Goal: Information Seeking & Learning: Learn about a topic

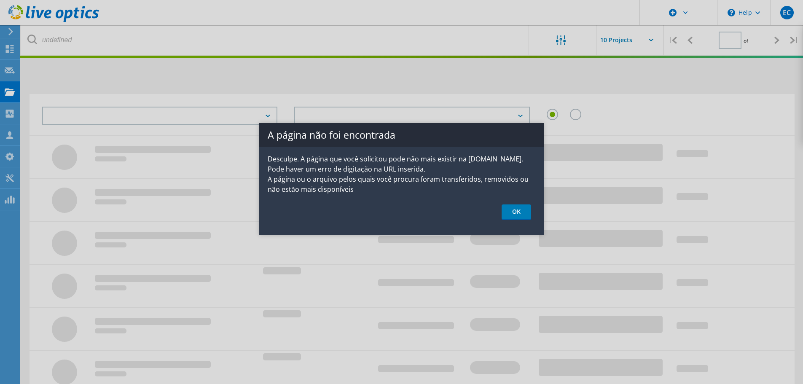
type input "1"
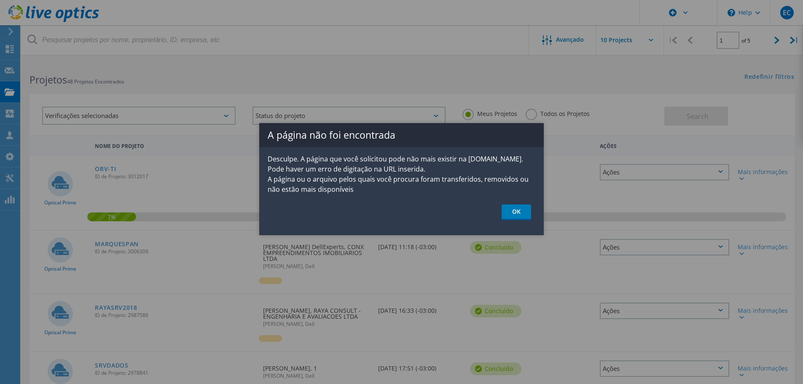
click at [517, 212] on link "OK" at bounding box center [517, 212] width 30 height 16
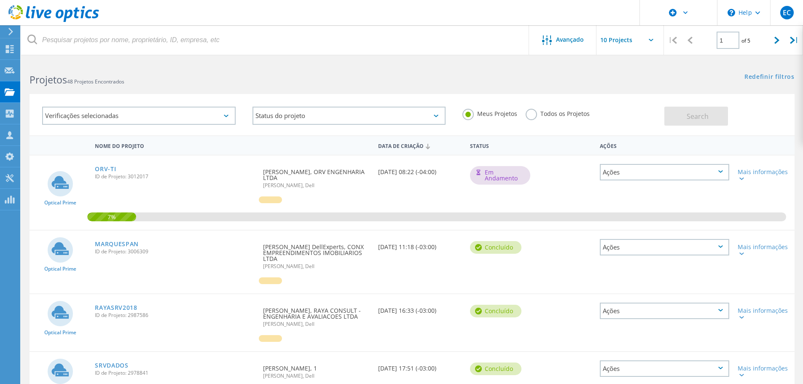
click at [117, 241] on link "MARQUESPAN" at bounding box center [117, 244] width 44 height 6
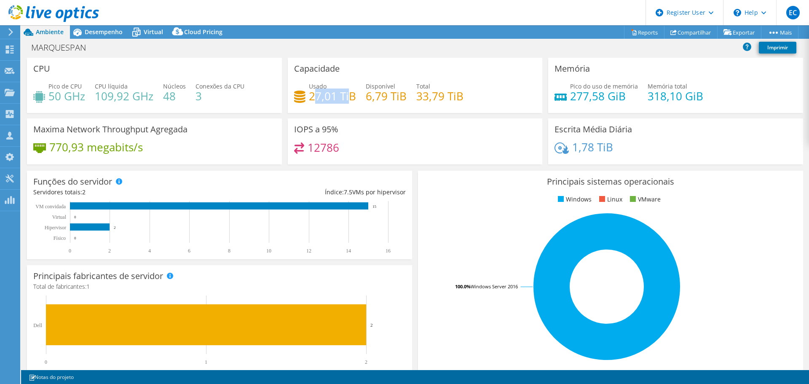
drag, startPoint x: 347, startPoint y: 100, endPoint x: 313, endPoint y: 99, distance: 34.1
click at [313, 99] on h4 "27,01 TiB" at bounding box center [332, 95] width 47 height 9
click at [319, 99] on h4 "27,01 TiB" at bounding box center [332, 95] width 47 height 9
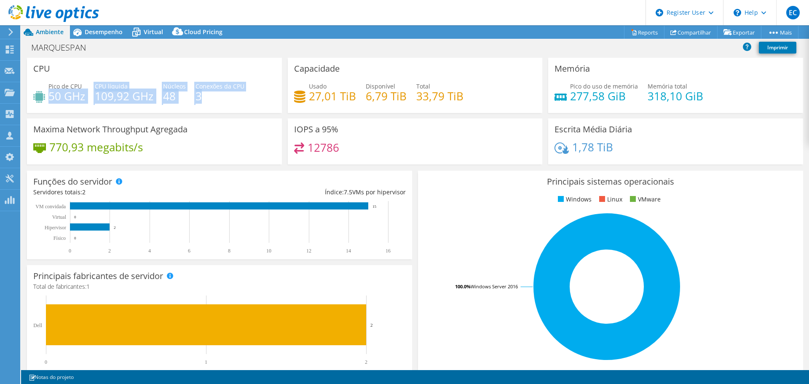
drag, startPoint x: 51, startPoint y: 95, endPoint x: 245, endPoint y: 91, distance: 193.5
click at [240, 91] on div "Pico de CPU 50 GHz CPU líquida 109,92 GHz Núcleos 48 Conexões da CPU 3" at bounding box center [154, 95] width 242 height 27
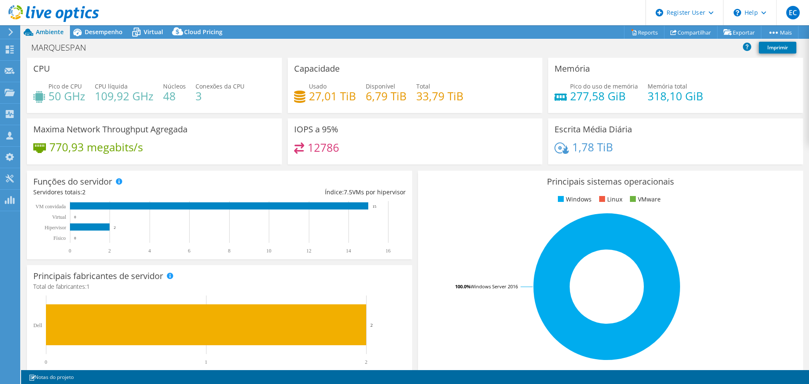
click at [635, 90] on div "Pico do uso de memória 277,58 GiB Memória total 318,10 GiB" at bounding box center [676, 95] width 242 height 27
click at [93, 38] on div "Desempenho" at bounding box center [99, 31] width 59 height 13
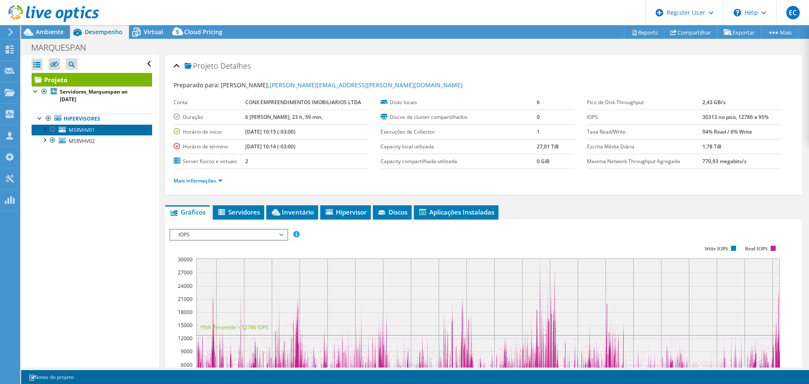
drag, startPoint x: 72, startPoint y: 128, endPoint x: 137, endPoint y: 128, distance: 64.9
click at [72, 128] on span "MSRVHV01" at bounding box center [82, 129] width 26 height 7
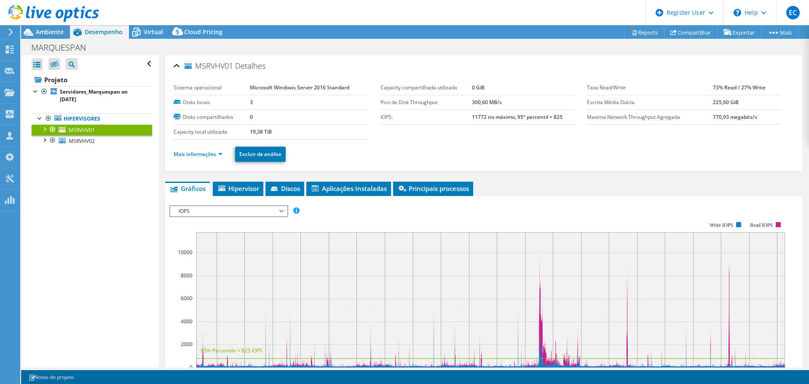
scroll to position [126, 0]
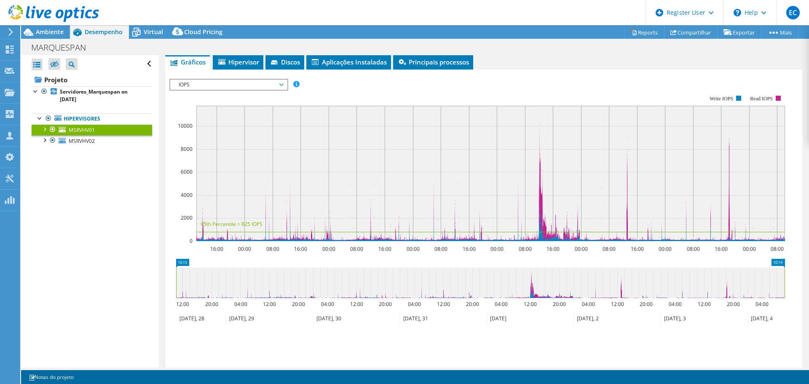
click at [277, 88] on span "IOPS" at bounding box center [228, 85] width 108 height 10
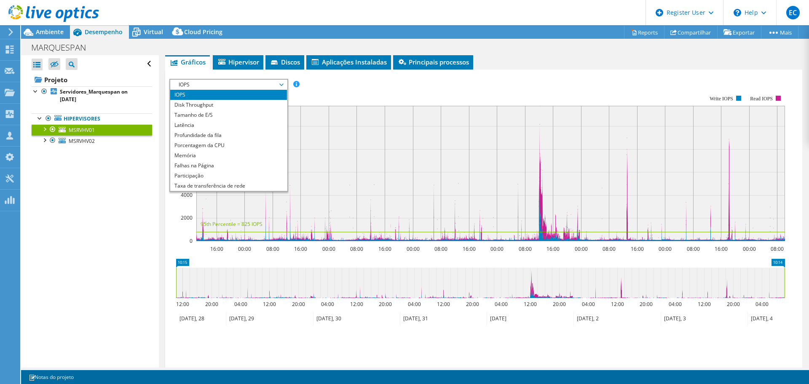
click at [226, 126] on li "Latência" at bounding box center [228, 125] width 117 height 10
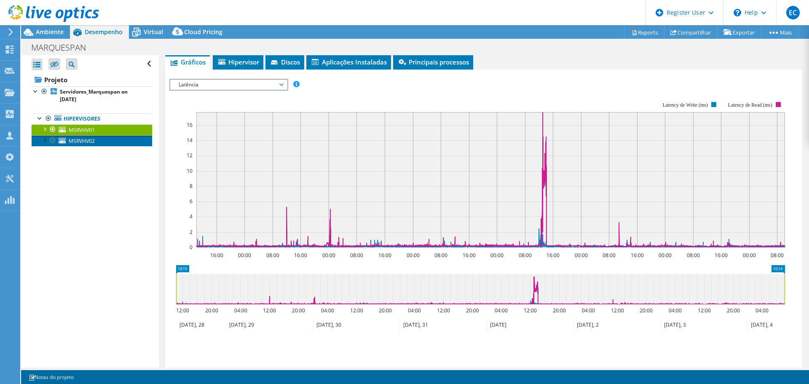
click at [85, 138] on span "MSRVHV02" at bounding box center [82, 140] width 26 height 7
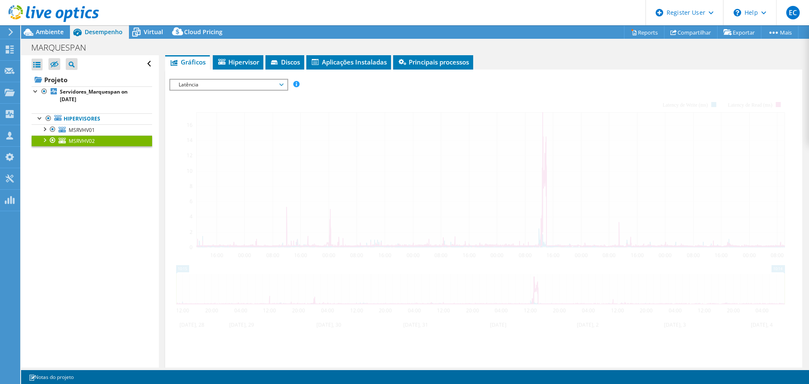
click at [252, 84] on span "Latência" at bounding box center [228, 85] width 108 height 10
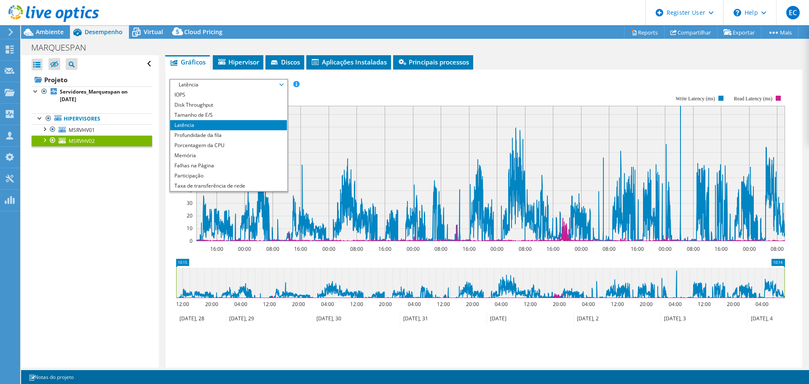
click at [213, 94] on li "IOPS" at bounding box center [228, 95] width 117 height 10
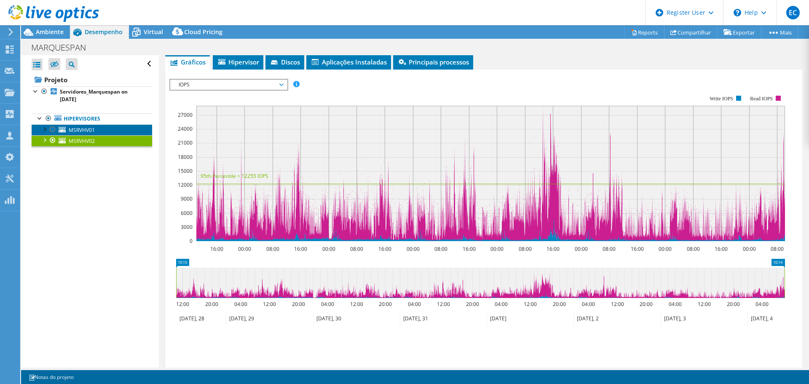
click at [77, 130] on span "MSRVHV01" at bounding box center [82, 129] width 26 height 7
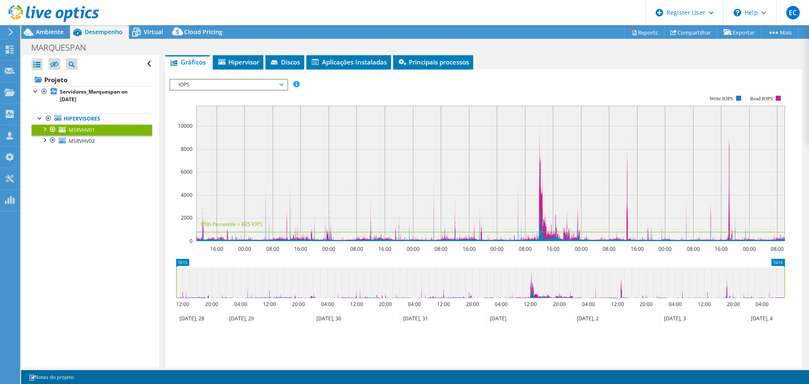
click at [58, 33] on span "Ambiente" at bounding box center [50, 32] width 28 height 8
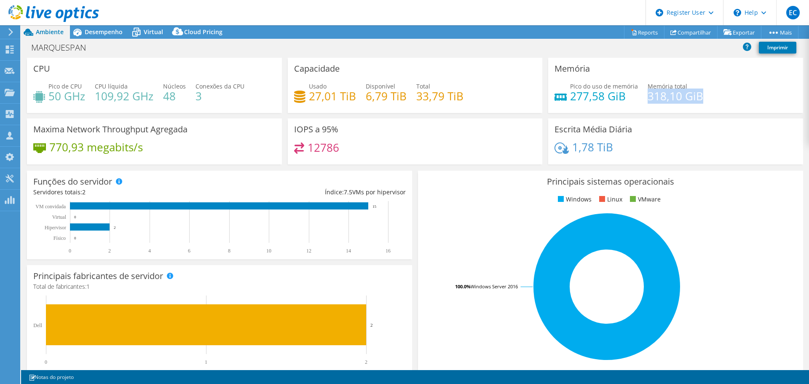
drag, startPoint x: 705, startPoint y: 93, endPoint x: 644, endPoint y: 93, distance: 61.1
click at [644, 93] on div "Pico do uso de memória 277,58 GiB Memória total 318,10 GiB" at bounding box center [676, 95] width 242 height 27
click at [648, 93] on h4 "318,10 GiB" at bounding box center [676, 95] width 56 height 9
drag, startPoint x: 645, startPoint y: 94, endPoint x: 696, endPoint y: 94, distance: 51.4
click at [696, 94] on h4 "318,10 GiB" at bounding box center [676, 95] width 56 height 9
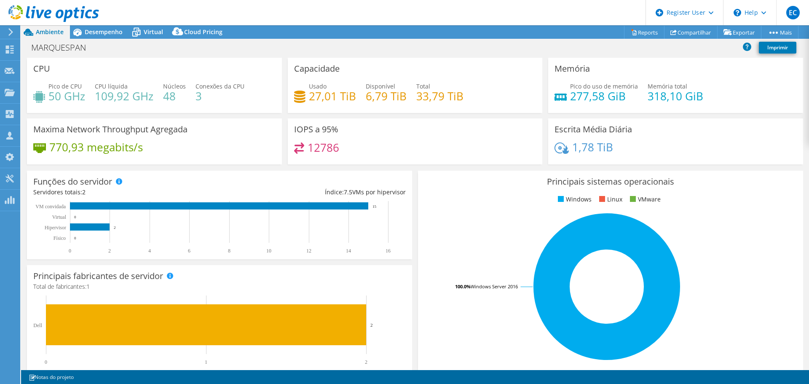
click at [699, 94] on div "Pico do uso de memória 277,58 GiB Memória total 318,10 GiB" at bounding box center [676, 95] width 242 height 27
drag, startPoint x: 622, startPoint y: 95, endPoint x: 566, endPoint y: 98, distance: 56.6
click at [570, 98] on h4 "277,58 GiB" at bounding box center [604, 95] width 68 height 9
click at [570, 100] on h4 "277,58 GiB" at bounding box center [604, 95] width 68 height 9
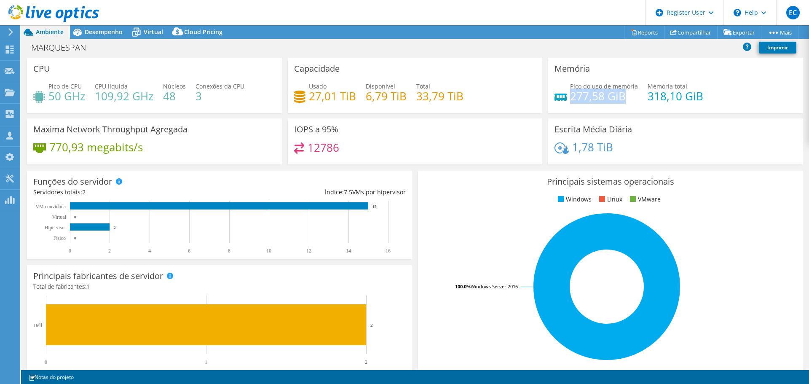
drag, startPoint x: 567, startPoint y: 99, endPoint x: 618, endPoint y: 94, distance: 51.2
click at [618, 94] on h4 "277,58 GiB" at bounding box center [604, 95] width 68 height 9
click at [352, 94] on h4 "27,01 TiB" at bounding box center [332, 95] width 47 height 9
drag, startPoint x: 414, startPoint y: 96, endPoint x: 469, endPoint y: 97, distance: 54.4
click at [469, 97] on div "Usado 27,01 TiB Disponível 6,79 TiB Total 33,79 TiB" at bounding box center [415, 95] width 242 height 27
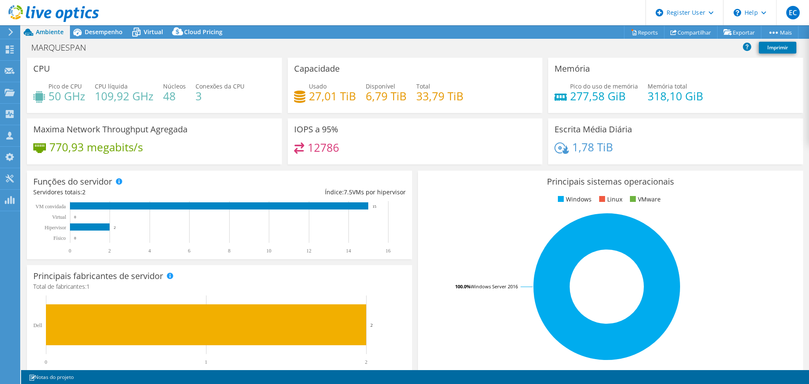
click at [467, 96] on div "Usado 27,01 TiB Disponível 6,79 TiB Total 33,79 TiB" at bounding box center [415, 95] width 242 height 27
drag, startPoint x: 354, startPoint y: 95, endPoint x: 314, endPoint y: 97, distance: 39.7
click at [314, 97] on div "Usado 27,01 TiB Disponível 6,79 TiB Total 33,79 TiB" at bounding box center [415, 95] width 242 height 27
drag, startPoint x: 308, startPoint y: 96, endPoint x: 351, endPoint y: 98, distance: 42.6
click at [351, 98] on h4 "27,01 TiB" at bounding box center [332, 95] width 47 height 9
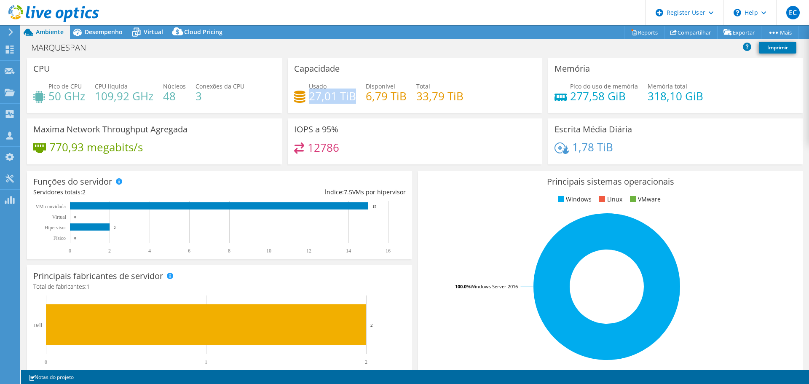
click at [335, 101] on h4 "27,01 TiB" at bounding box center [332, 95] width 47 height 9
click at [357, 95] on div "Usado 27,01 TiB Disponível 6,79 TiB Total 33,79 TiB" at bounding box center [415, 95] width 242 height 27
drag, startPoint x: 309, startPoint y: 95, endPoint x: 424, endPoint y: 93, distance: 115.1
click at [424, 93] on div "Usado 27,01 TiB Disponível 6,79 TiB Total 33,79 TiB" at bounding box center [415, 95] width 242 height 27
click at [425, 93] on h4 "33,79 TiB" at bounding box center [439, 95] width 47 height 9
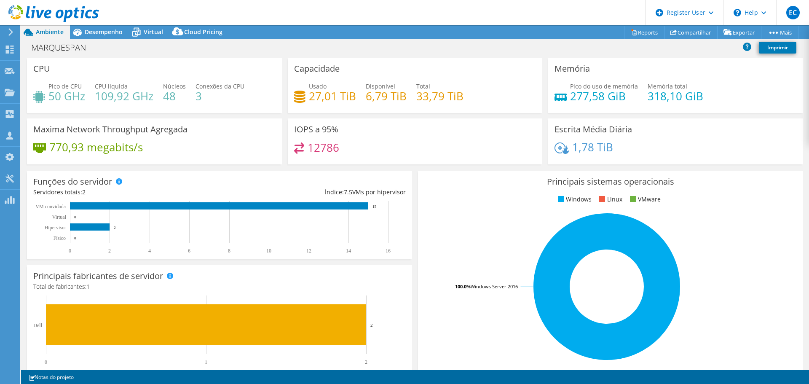
drag, startPoint x: 480, startPoint y: 94, endPoint x: 469, endPoint y: 94, distance: 11.0
click at [477, 94] on div "Usado 27,01 TiB Disponível 6,79 TiB Total 33,79 TiB" at bounding box center [415, 95] width 242 height 27
drag, startPoint x: 464, startPoint y: 94, endPoint x: 323, endPoint y: 99, distance: 141.3
click at [323, 99] on div "Usado 27,01 TiB Disponível 6,79 TiB Total 33,79 TiB" at bounding box center [415, 95] width 242 height 27
click at [344, 107] on div "Usado 27,01 TiB Disponível 6,79 TiB Total 33,79 TiB" at bounding box center [415, 95] width 242 height 27
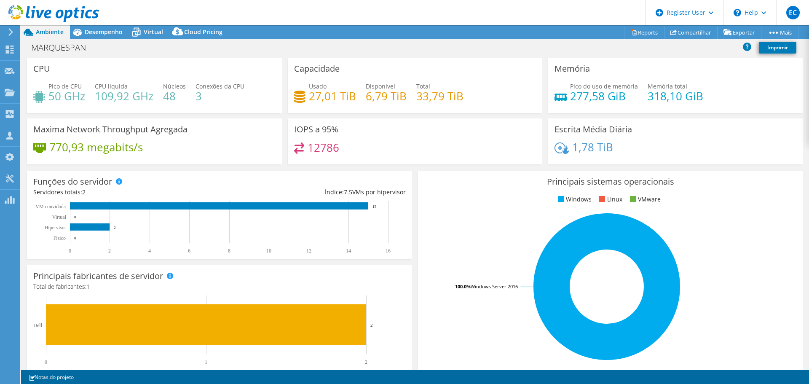
click at [345, 104] on div "Usado 27,01 TiB Disponível 6,79 TiB Total 33,79 TiB" at bounding box center [415, 95] width 242 height 27
click at [350, 100] on h4 "27,01 TiB" at bounding box center [332, 95] width 47 height 9
click at [424, 94] on h4 "33,79 TiB" at bounding box center [439, 95] width 47 height 9
click at [375, 99] on h4 "6,79 TiB" at bounding box center [386, 95] width 41 height 9
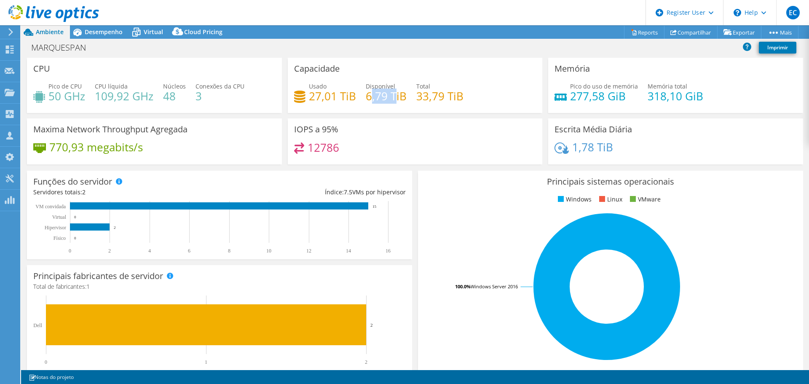
drag, startPoint x: 367, startPoint y: 99, endPoint x: 394, endPoint y: 100, distance: 27.0
click at [394, 100] on h4 "6,79 TiB" at bounding box center [386, 95] width 41 height 9
click at [362, 94] on div "Usado 27,01 TiB Disponível 6,79 TiB Total 33,79 TiB" at bounding box center [415, 95] width 242 height 27
click at [368, 97] on h4 "6,79 TiB" at bounding box center [386, 95] width 41 height 9
drag, startPoint x: 366, startPoint y: 97, endPoint x: 391, endPoint y: 100, distance: 25.1
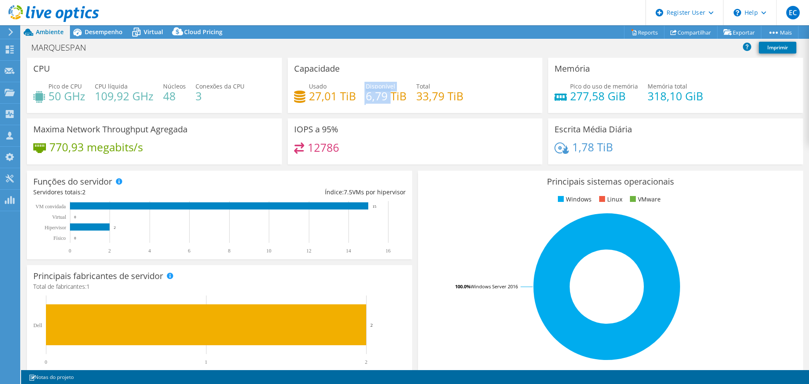
click at [391, 100] on div "Usado 27,01 TiB Disponível 6,79 TiB Total 33,79 TiB" at bounding box center [415, 95] width 242 height 27
click at [391, 100] on h4 "6,79 TiB" at bounding box center [386, 95] width 41 height 9
click at [82, 35] on icon at bounding box center [77, 32] width 15 height 15
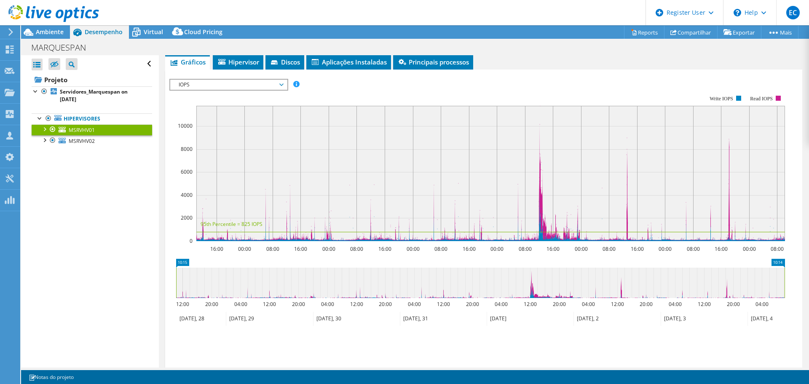
click at [205, 83] on span "IOPS" at bounding box center [228, 85] width 108 height 10
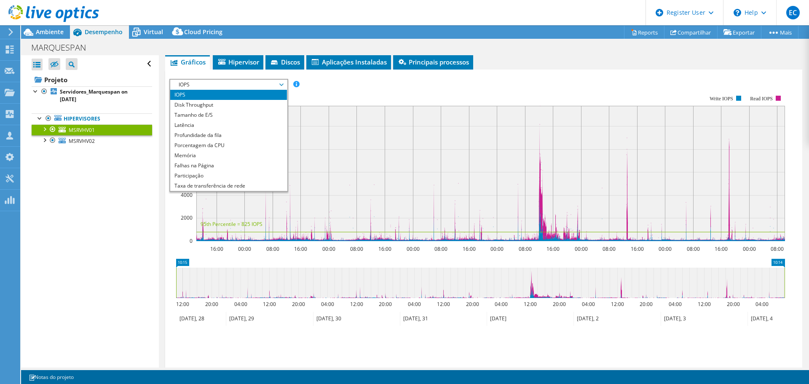
click at [210, 144] on li "Porcentagem da CPU" at bounding box center [228, 145] width 117 height 10
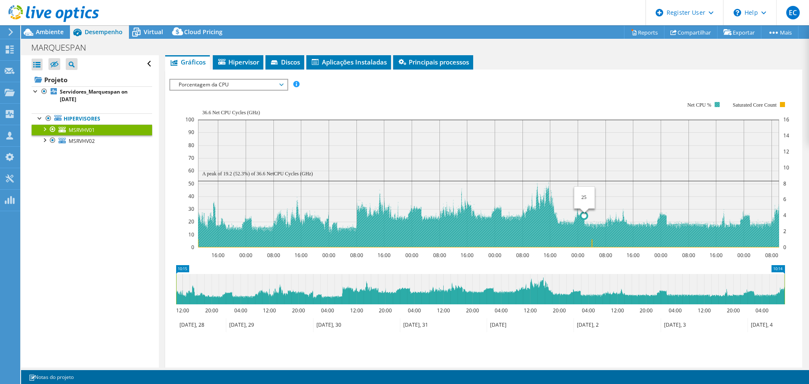
drag, startPoint x: 630, startPoint y: 240, endPoint x: 585, endPoint y: 242, distance: 46.0
click at [585, 242] on icon at bounding box center [488, 214] width 581 height 67
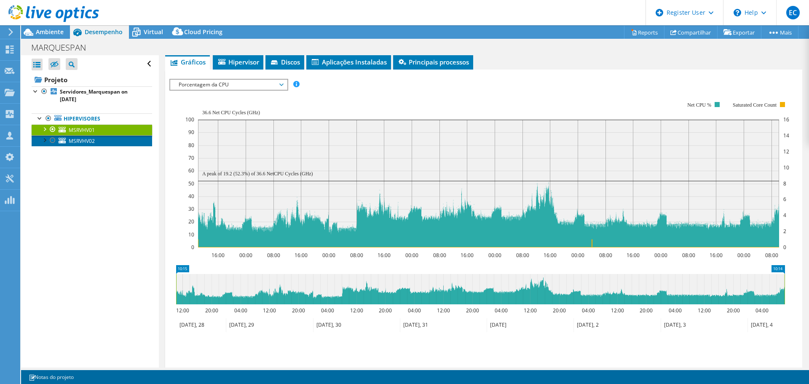
click at [89, 141] on span "MSRVHV02" at bounding box center [82, 140] width 26 height 7
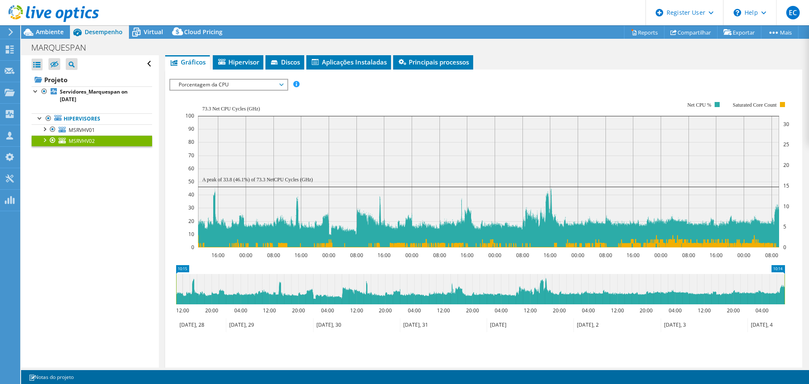
click at [223, 86] on span "Porcentagem da CPU" at bounding box center [228, 85] width 108 height 10
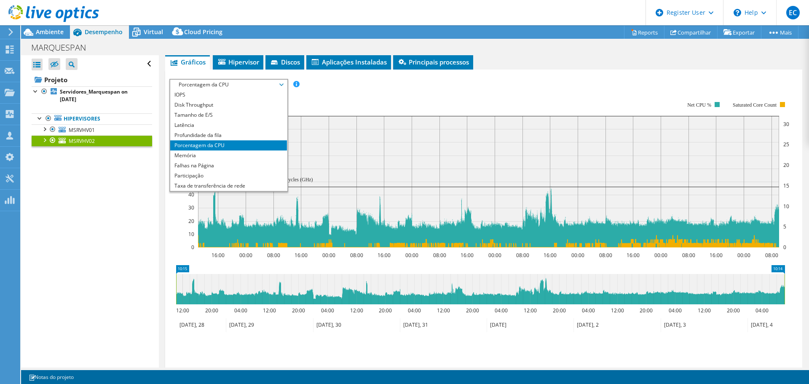
click at [215, 99] on li "IOPS" at bounding box center [228, 95] width 117 height 10
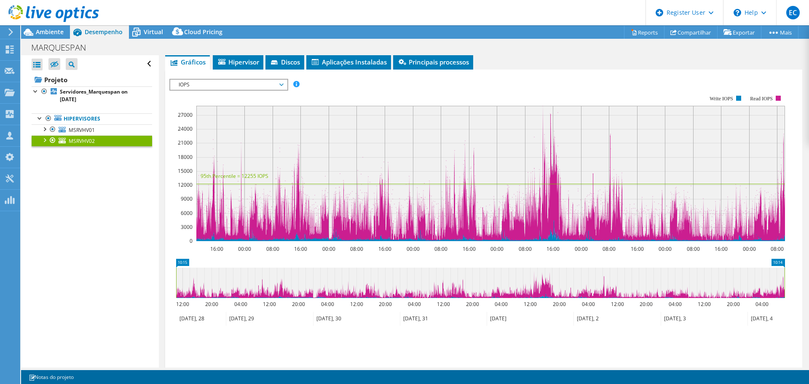
drag, startPoint x: 392, startPoint y: 293, endPoint x: 480, endPoint y: 291, distance: 87.3
click at [480, 291] on icon at bounding box center [480, 283] width 609 height 30
drag, startPoint x: 690, startPoint y: 250, endPoint x: 523, endPoint y: 245, distance: 166.5
click at [523, 245] on g "16:00 00:00 08:00 16:00 00:00 08:00 16:00 00:00 08:00 16:00 00:00 08:00 16:00 0…" at bounding box center [497, 248] width 574 height 7
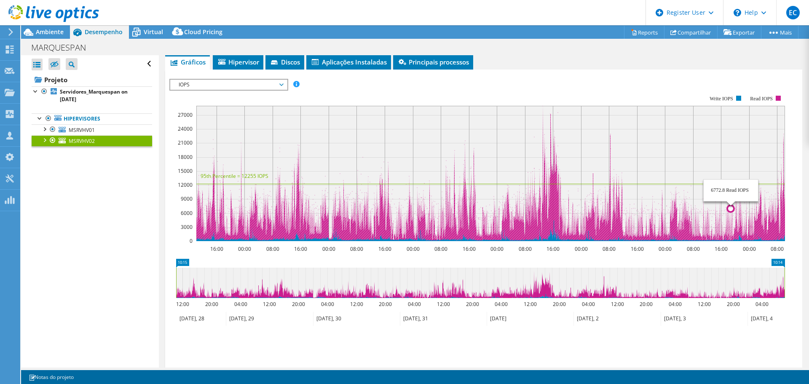
drag, startPoint x: 731, startPoint y: 187, endPoint x: 689, endPoint y: 188, distance: 42.2
click at [689, 188] on rect at bounding box center [490, 173] width 589 height 135
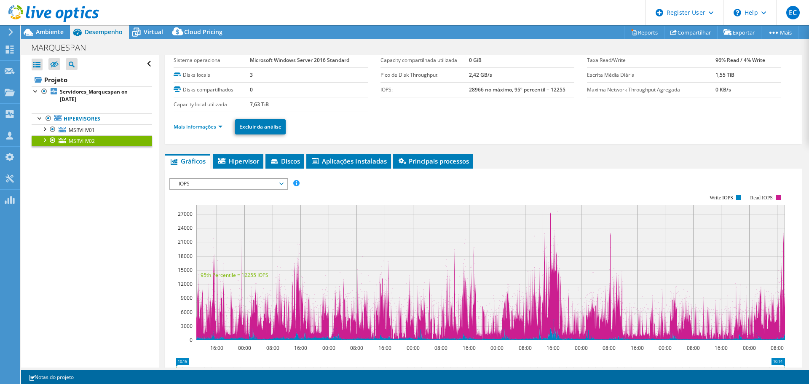
scroll to position [42, 0]
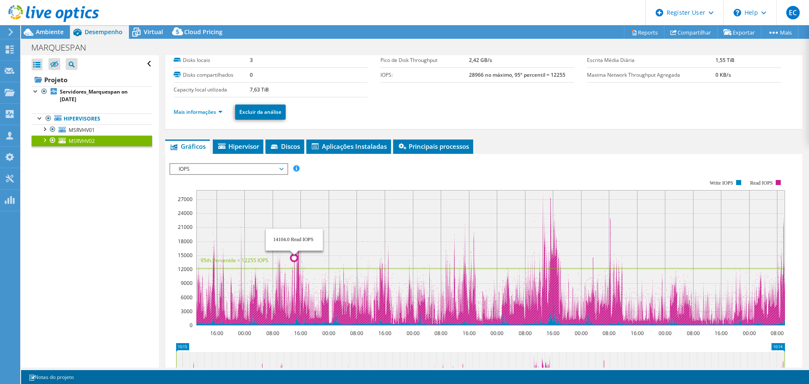
drag, startPoint x: 400, startPoint y: 249, endPoint x: 294, endPoint y: 259, distance: 106.2
click at [294, 259] on icon "16:00 00:00 08:00 16:00 00:00 08:00 16:00 00:00 08:00 16:00 00:00 08:00 16:00 0…" at bounding box center [480, 252] width 622 height 169
drag, startPoint x: 487, startPoint y: 241, endPoint x: 650, endPoint y: 265, distance: 164.4
click at [650, 265] on rect at bounding box center [490, 257] width 589 height 135
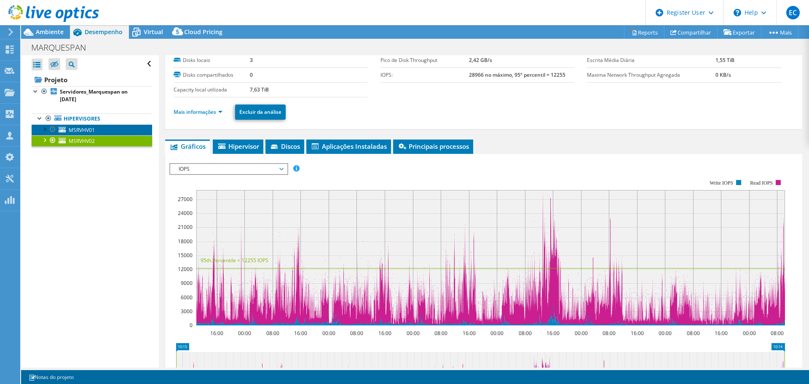
click at [108, 133] on link "MSRVHV01" at bounding box center [92, 129] width 121 height 11
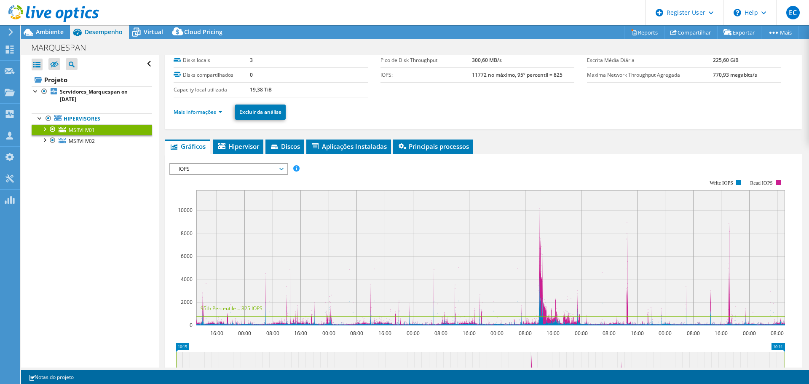
click at [235, 168] on span "IOPS" at bounding box center [228, 169] width 108 height 10
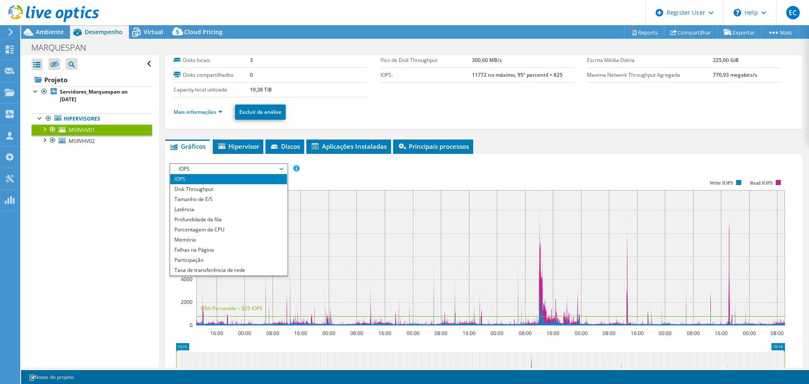
click at [204, 237] on li "Memória" at bounding box center [228, 240] width 117 height 10
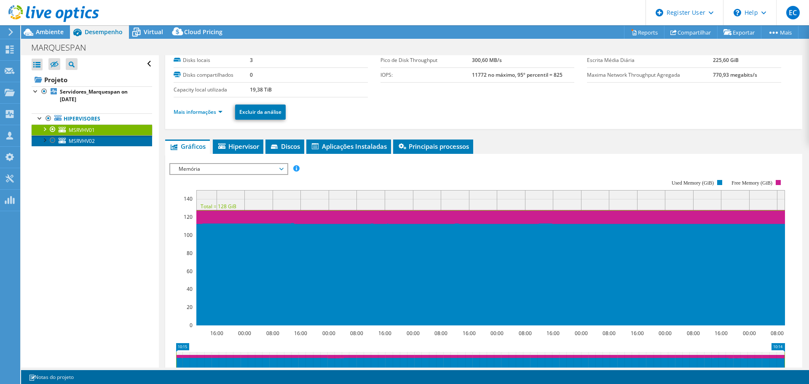
click at [117, 140] on link "MSRVHV02" at bounding box center [92, 140] width 121 height 11
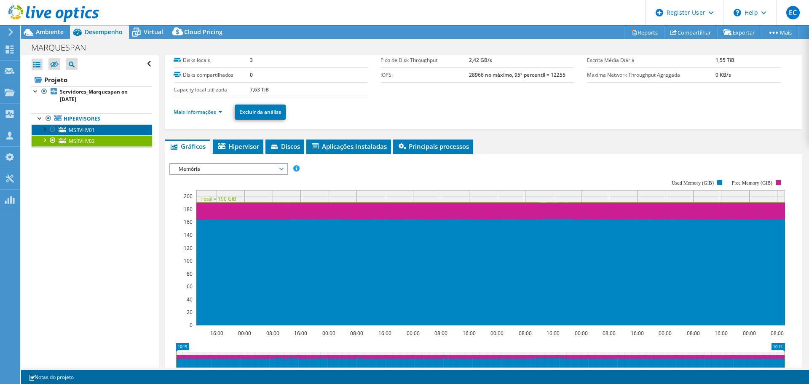
click at [82, 129] on span "MSRVHV01" at bounding box center [82, 129] width 26 height 7
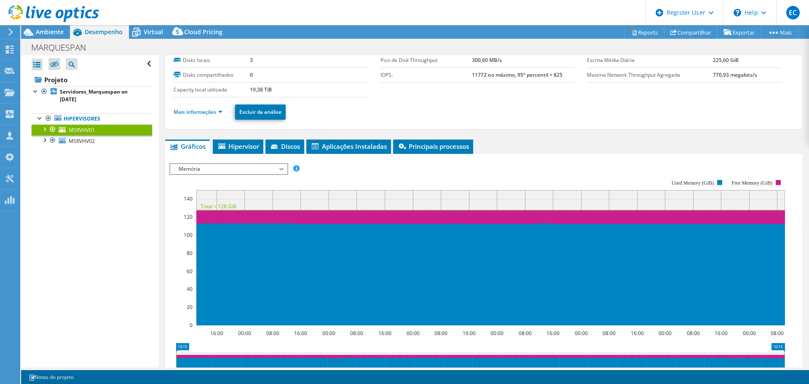
click at [42, 30] on span "Ambiente" at bounding box center [50, 32] width 28 height 8
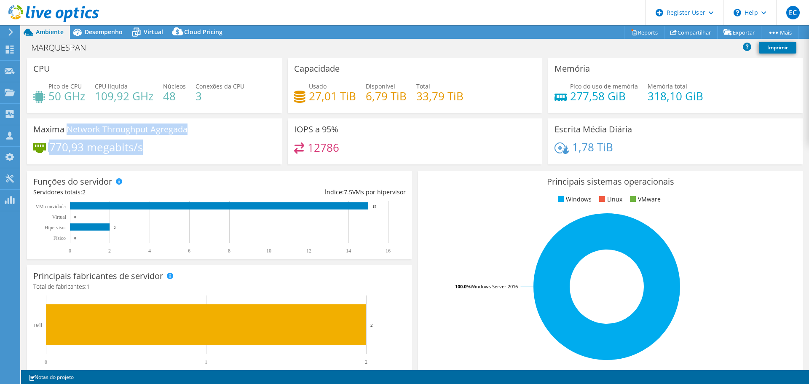
drag, startPoint x: 144, startPoint y: 148, endPoint x: 67, endPoint y: 134, distance: 77.7
click at [67, 134] on div "Maxima Network Throughput Agregada 770,93 megabits/s" at bounding box center [154, 141] width 255 height 46
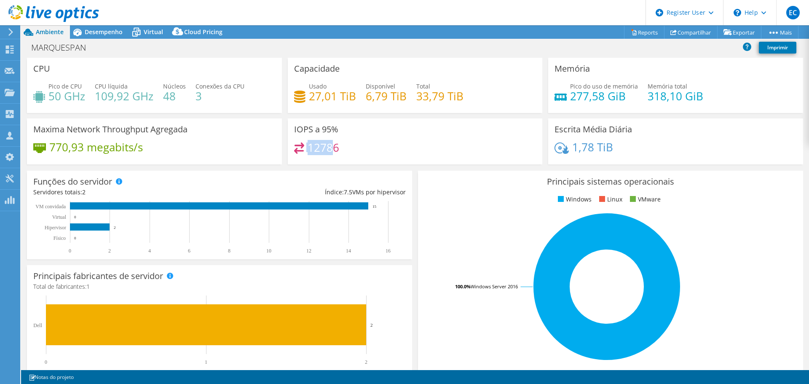
drag, startPoint x: 295, startPoint y: 147, endPoint x: 330, endPoint y: 144, distance: 35.1
click at [330, 144] on div "12786" at bounding box center [317, 147] width 46 height 10
drag, startPoint x: 298, startPoint y: 131, endPoint x: 329, endPoint y: 132, distance: 30.4
click at [329, 132] on h3 "IOPS a 95%" at bounding box center [316, 129] width 44 height 9
click at [332, 133] on h3 "IOPS a 95%" at bounding box center [316, 129] width 44 height 9
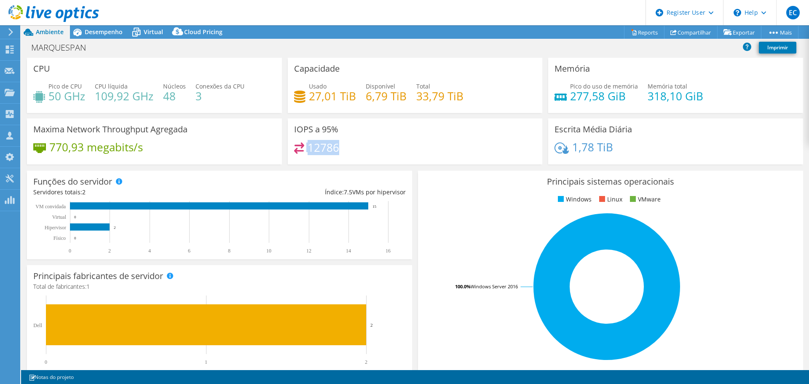
drag, startPoint x: 343, startPoint y: 152, endPoint x: 302, endPoint y: 136, distance: 43.8
click at [304, 139] on div "IOPS a 95% 12786" at bounding box center [415, 141] width 255 height 46
click at [592, 94] on h4 "277,58 GiB" at bounding box center [604, 95] width 68 height 9
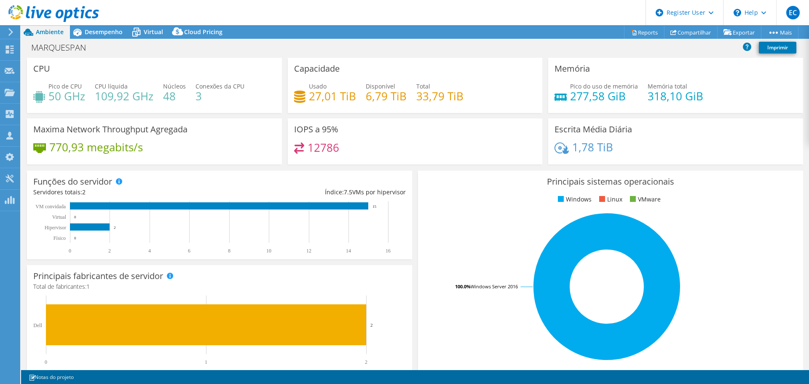
click at [419, 94] on h4 "33,79 TiB" at bounding box center [439, 95] width 47 height 9
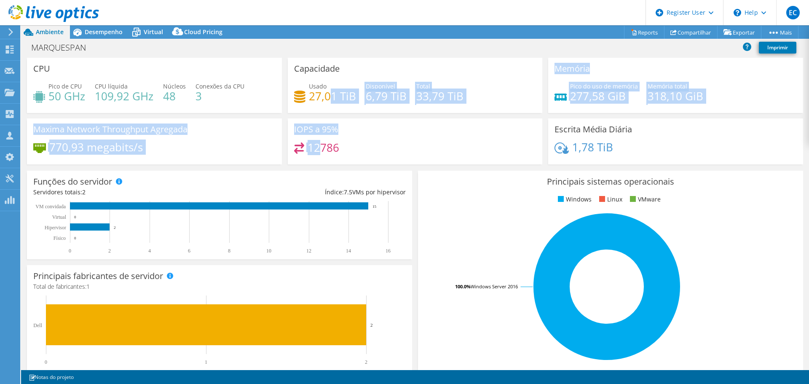
drag, startPoint x: 321, startPoint y: 148, endPoint x: 327, endPoint y: 91, distance: 57.2
click at [327, 91] on div "CPU Pico de CPU 50 GHz CPU líquida 109,92 GHz Núcleos 48 Conexões da CPU 3 Capa…" at bounding box center [415, 114] width 782 height 112
click at [324, 111] on div "Capacidade Usado 27,01 TiB Disponível 6,79 TiB Total 33,79 TiB" at bounding box center [415, 85] width 255 height 55
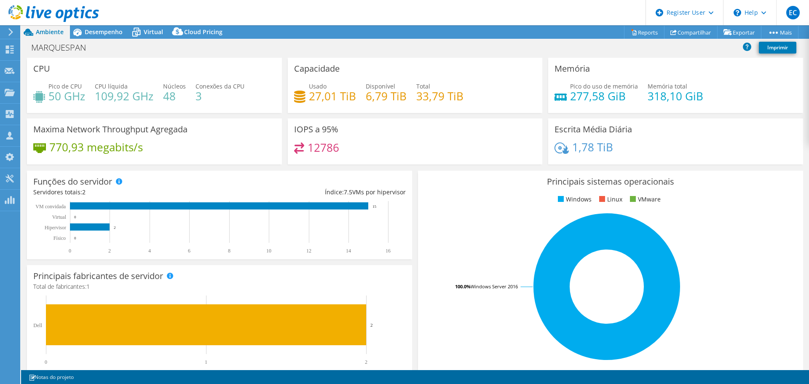
click at [329, 105] on div "Usado 27,01 TiB Disponível 6,79 TiB Total 33,79 TiB" at bounding box center [415, 95] width 242 height 27
click at [335, 93] on h4 "27,01 TiB" at bounding box center [332, 95] width 47 height 9
click at [333, 151] on h4 "12786" at bounding box center [324, 147] width 32 height 9
click at [333, 148] on h4 "12786" at bounding box center [324, 147] width 32 height 9
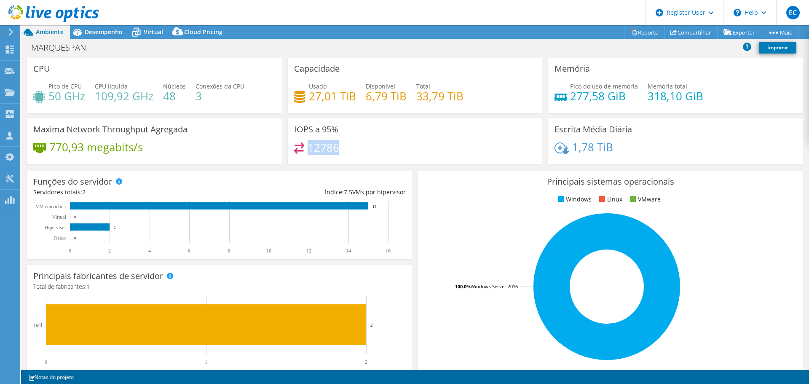
click at [333, 148] on h4 "12786" at bounding box center [324, 147] width 32 height 9
click at [345, 99] on h4 "27,01 TiB" at bounding box center [332, 95] width 47 height 9
drag, startPoint x: 461, startPoint y: 97, endPoint x: 415, endPoint y: 95, distance: 45.6
click at [415, 95] on div "Usado 27,01 TiB Disponível 6,79 TiB Total 33,79 TiB" at bounding box center [415, 95] width 242 height 27
click at [416, 95] on h4 "33,79 TiB" at bounding box center [439, 95] width 47 height 9
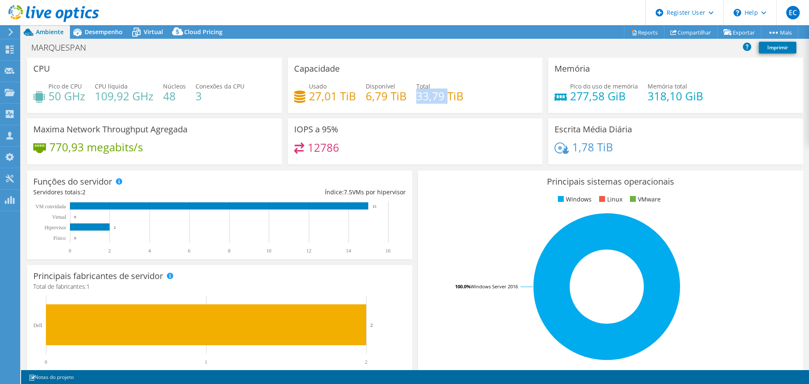
click at [416, 95] on h4 "33,79 TiB" at bounding box center [439, 95] width 47 height 9
click at [455, 93] on h4 "33,79 TiB" at bounding box center [439, 95] width 47 height 9
drag, startPoint x: 459, startPoint y: 96, endPoint x: 425, endPoint y: 89, distance: 34.8
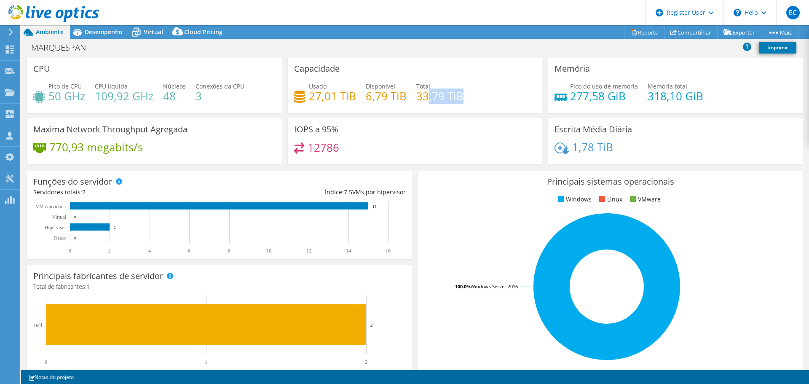
click at [425, 91] on h4 "33,79 TiB" at bounding box center [439, 95] width 47 height 9
click at [424, 91] on h4 "33,79 TiB" at bounding box center [439, 95] width 47 height 9
click at [416, 95] on h4 "33,79 TiB" at bounding box center [439, 95] width 47 height 9
drag, startPoint x: 421, startPoint y: 96, endPoint x: 431, endPoint y: 97, distance: 10.5
click at [424, 97] on h4 "33,79 TiB" at bounding box center [439, 95] width 47 height 9
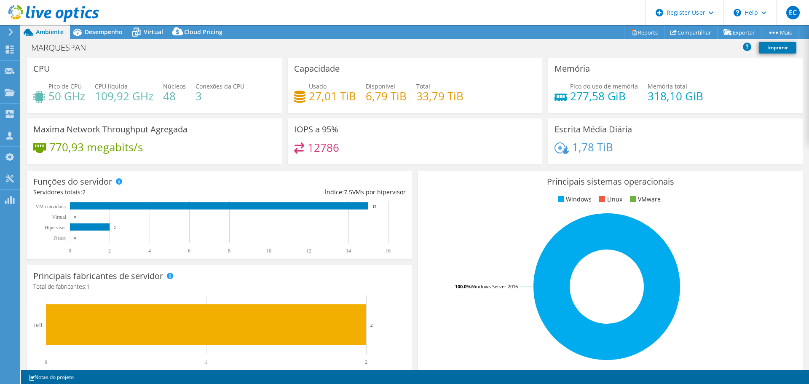
click at [455, 98] on h4 "33,79 TiB" at bounding box center [439, 95] width 47 height 9
drag, startPoint x: 459, startPoint y: 98, endPoint x: 346, endPoint y: 105, distance: 113.6
click at [346, 105] on div "Usado 27,01 TiB Disponível 6,79 TiB Total 33,79 TiB" at bounding box center [415, 95] width 242 height 27
click at [576, 91] on h4 "277,58 GiB" at bounding box center [604, 95] width 68 height 9
click at [581, 96] on h4 "277,58 GiB" at bounding box center [604, 95] width 68 height 9
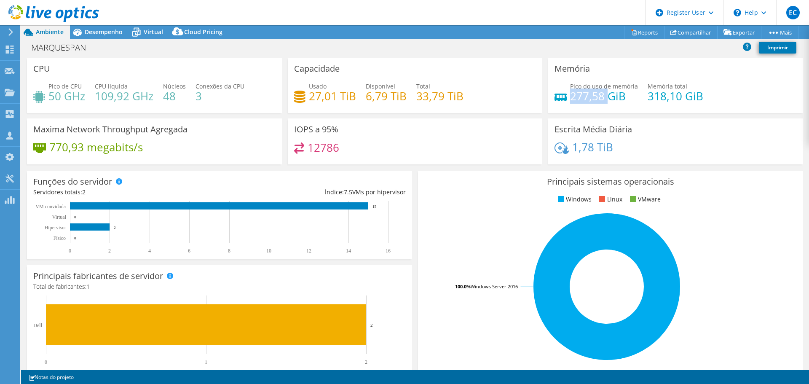
click at [582, 96] on h4 "277,58 GiB" at bounding box center [604, 95] width 68 height 9
click at [619, 96] on h4 "277,58 GiB" at bounding box center [604, 95] width 68 height 9
click at [628, 100] on h4 "277,58 GiB" at bounding box center [604, 95] width 68 height 9
click at [636, 94] on div "Pico do uso de memória 277,58 GiB Memória total 318,10 GiB" at bounding box center [676, 95] width 242 height 27
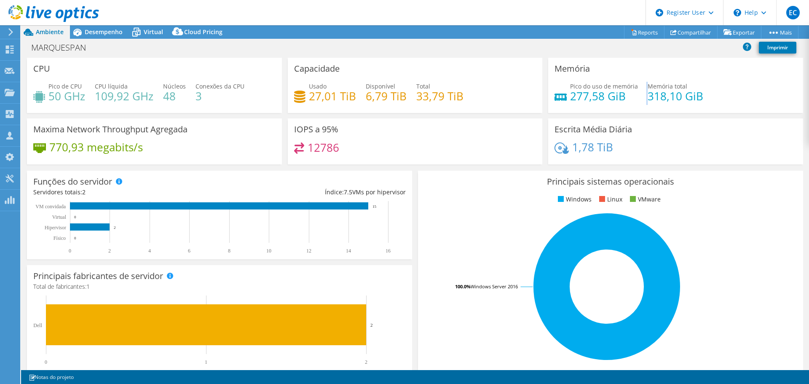
click at [636, 94] on div "Pico do uso de memória 277,58 GiB Memória total 318,10 GiB" at bounding box center [676, 95] width 242 height 27
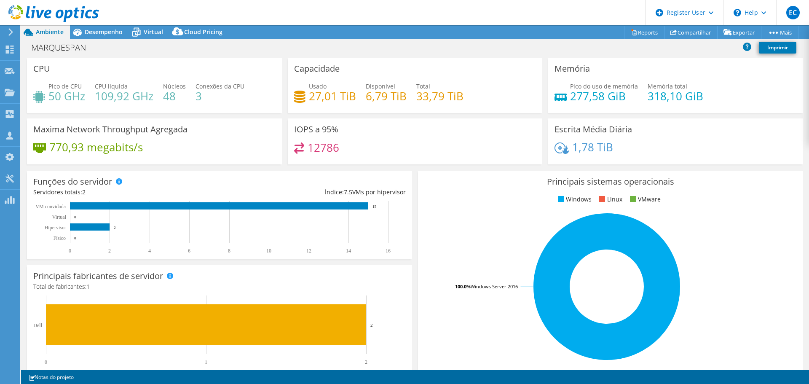
click at [582, 93] on h4 "277,58 GiB" at bounding box center [604, 95] width 68 height 9
click at [584, 93] on h4 "277,58 GiB" at bounding box center [604, 95] width 68 height 9
drag, startPoint x: 622, startPoint y: 94, endPoint x: 566, endPoint y: 96, distance: 56.1
click at [570, 96] on h4 "277,58 GiB" at bounding box center [604, 95] width 68 height 9
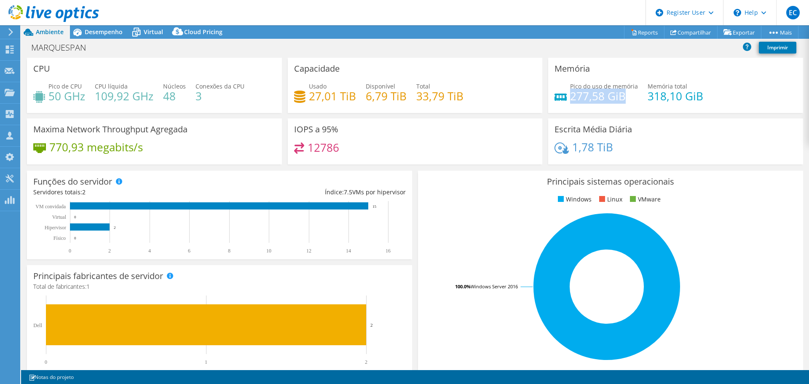
click at [570, 96] on h4 "277,58 GiB" at bounding box center [604, 95] width 68 height 9
click at [615, 93] on h4 "277,58 GiB" at bounding box center [604, 95] width 68 height 9
click at [620, 95] on h4 "277,58 GiB" at bounding box center [604, 95] width 68 height 9
